Goal: Contribute content

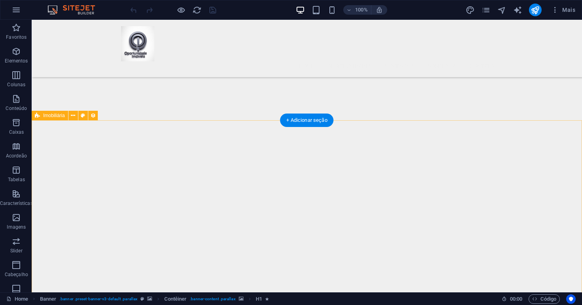
scroll to position [177, 0]
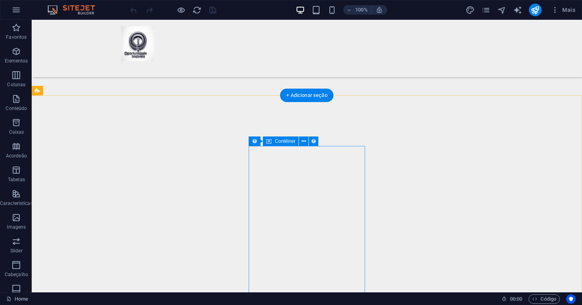
click at [269, 140] on icon at bounding box center [269, 141] width 6 height 9
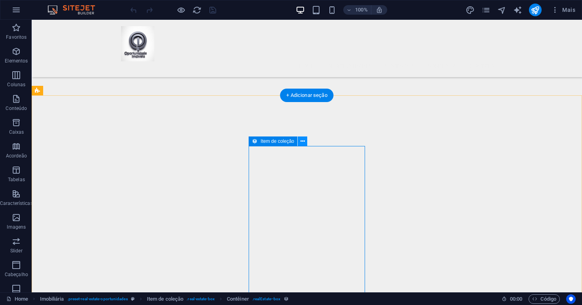
click at [301, 143] on icon at bounding box center [302, 141] width 4 height 8
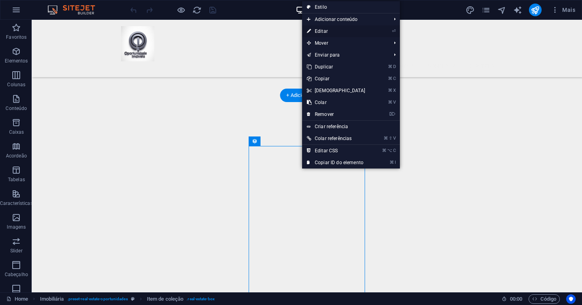
click at [338, 30] on link "⏎ Editar" at bounding box center [336, 31] width 68 height 12
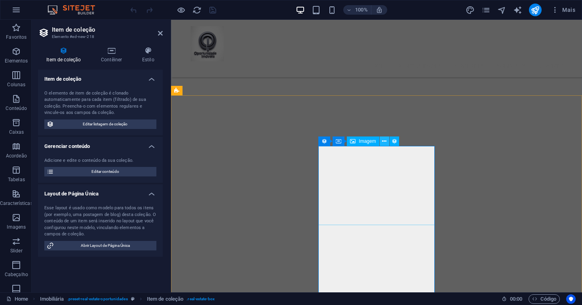
click at [386, 143] on icon at bounding box center [384, 141] width 4 height 8
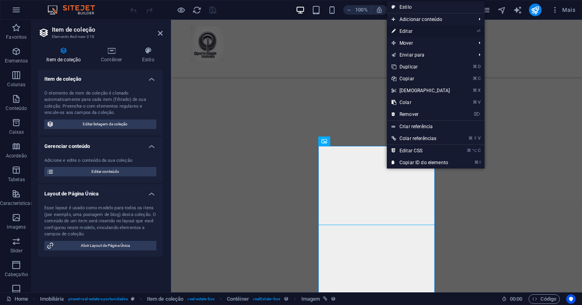
click at [406, 32] on link "⏎ Editar" at bounding box center [421, 31] width 68 height 12
select select "px"
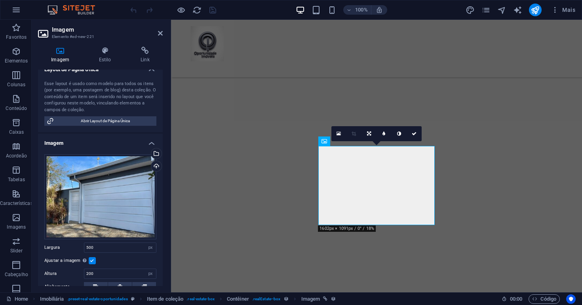
scroll to position [187, 0]
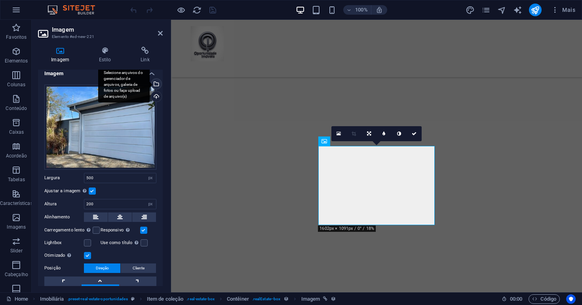
click at [158, 83] on div "Selecione arquivos do gerenciador de arquivos, galeria de fotos ou faça upload …" at bounding box center [156, 85] width 12 height 12
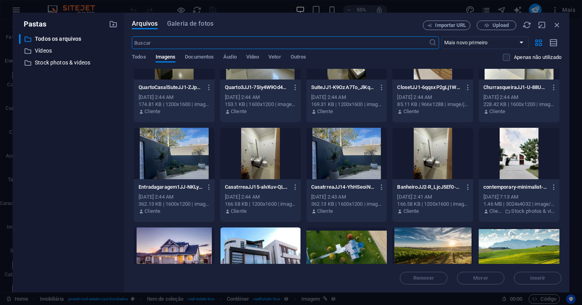
scroll to position [77, 0]
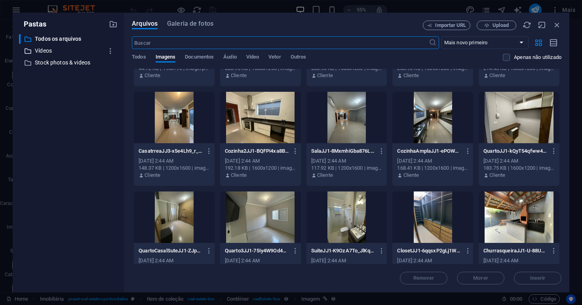
click at [44, 52] on p "Vídeos" at bounding box center [69, 50] width 68 height 9
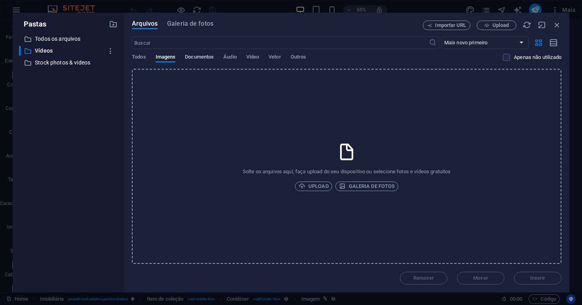
click at [206, 58] on span "Documentos" at bounding box center [199, 57] width 29 height 11
click at [226, 58] on span "Áudio" at bounding box center [229, 57] width 13 height 11
click at [251, 58] on span "Vídeo" at bounding box center [252, 57] width 13 height 11
click at [279, 58] on span "Vetor" at bounding box center [274, 57] width 12 height 11
click at [300, 59] on span "Outros" at bounding box center [298, 57] width 16 height 11
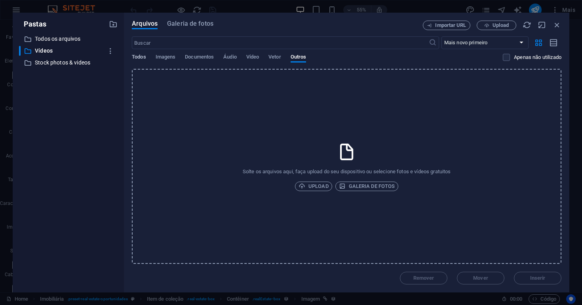
click at [133, 59] on span "Todos" at bounding box center [139, 57] width 14 height 11
click at [143, 58] on span "Todos" at bounding box center [139, 57] width 14 height 11
click at [197, 25] on span "Galeria de fotos" at bounding box center [190, 23] width 46 height 9
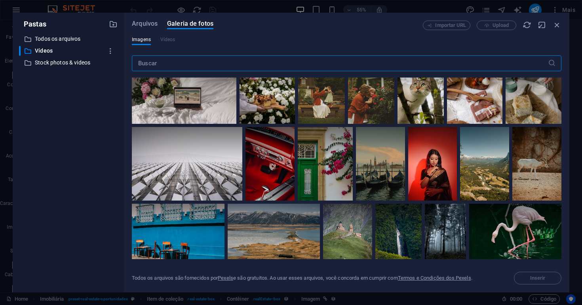
scroll to position [1872, 0]
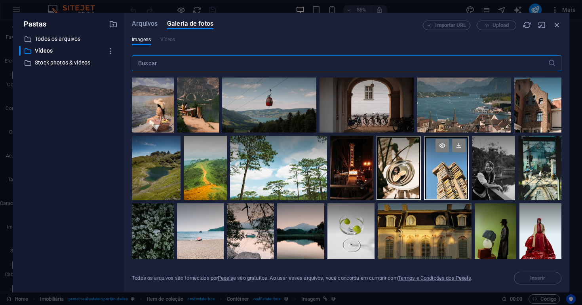
click at [438, 167] on div at bounding box center [446, 168] width 45 height 65
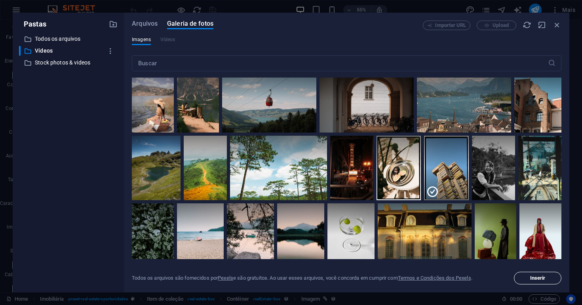
click at [538, 277] on span "Inserir" at bounding box center [537, 278] width 15 height 5
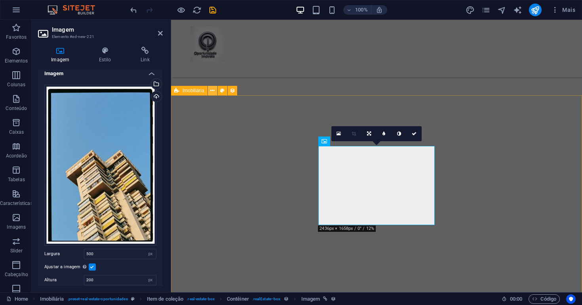
click at [214, 91] on icon at bounding box center [212, 91] width 4 height 8
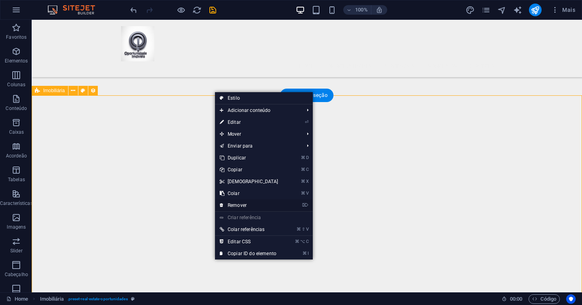
click at [234, 205] on link "⌦ Remover" at bounding box center [249, 205] width 68 height 12
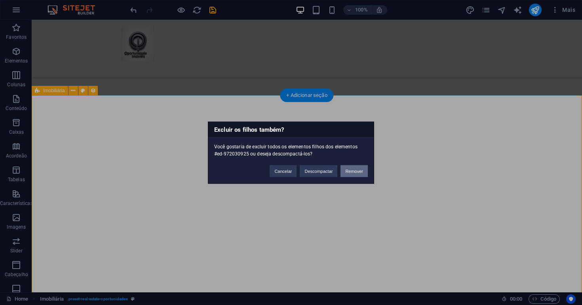
drag, startPoint x: 351, startPoint y: 171, endPoint x: 319, endPoint y: 152, distance: 37.3
click at [351, 171] on button "Remover" at bounding box center [353, 171] width 27 height 12
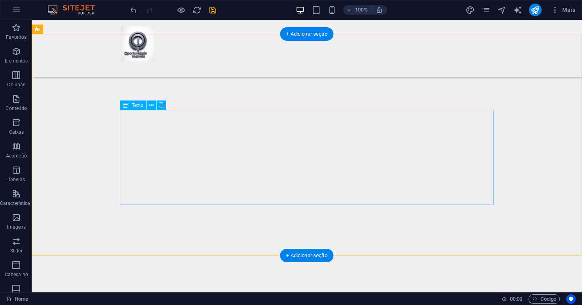
scroll to position [181, 0]
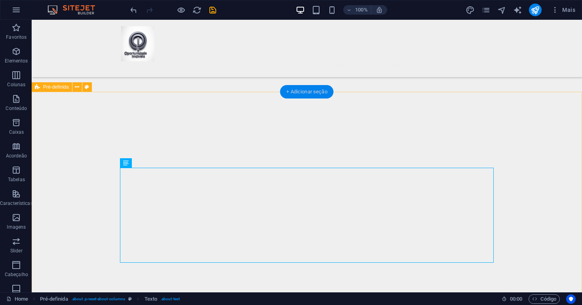
click at [289, 90] on div "+ Adicionar seção" at bounding box center [306, 91] width 53 height 13
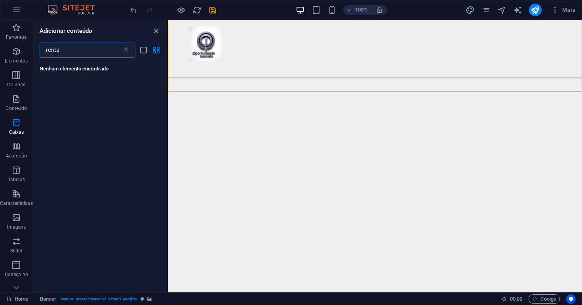
scroll to position [0, 0]
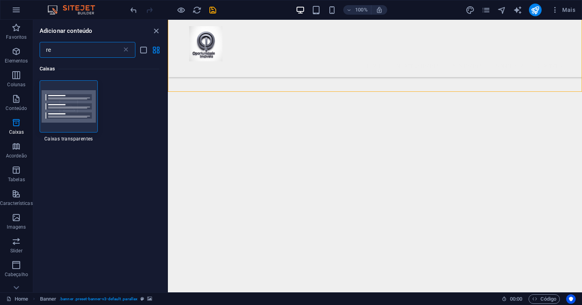
type input "r"
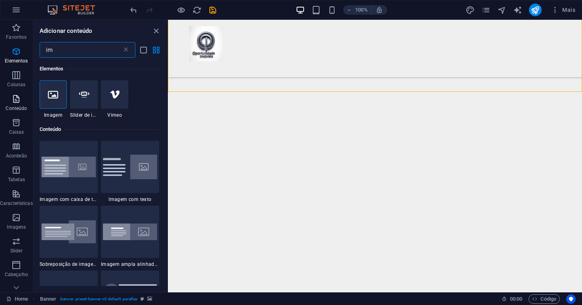
type input "im"
click at [21, 102] on icon "button" at bounding box center [15, 98] width 9 height 9
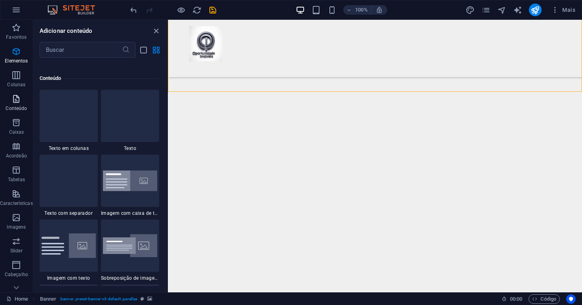
scroll to position [1385, 0]
